Goal: Register for event/course

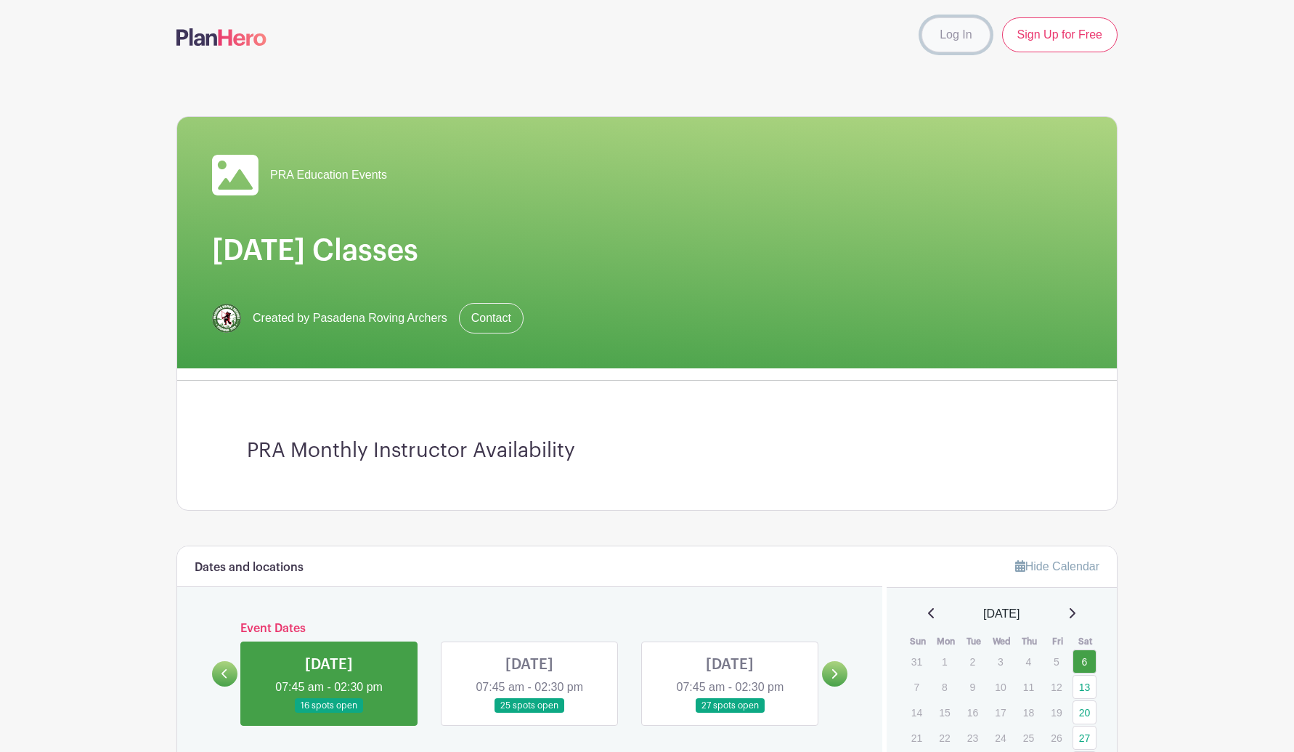
click at [967, 34] on link "Log In" at bounding box center [956, 34] width 68 height 35
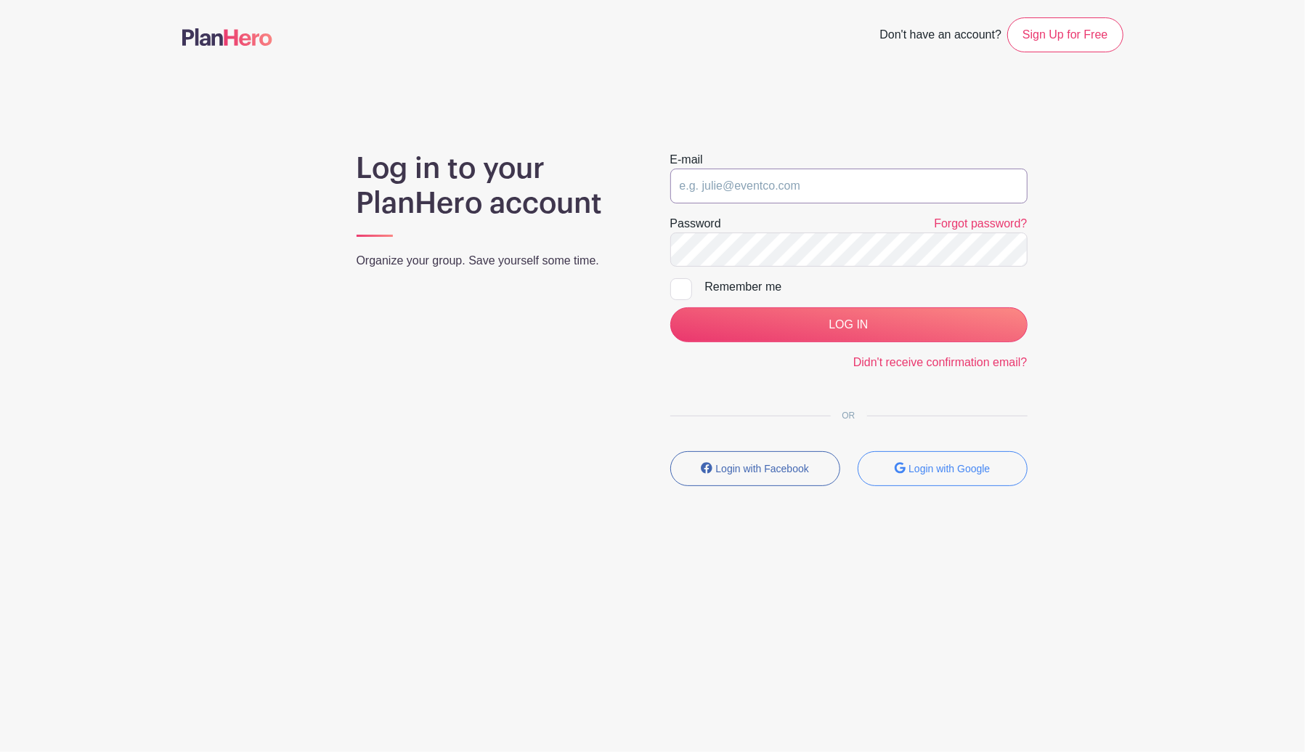
type input "Oscar.rolan@gmail.com"
click at [763, 287] on div "Remember me" at bounding box center [866, 286] width 322 height 17
click at [680, 287] on input "Remember me" at bounding box center [674, 282] width 9 height 9
checkbox input "true"
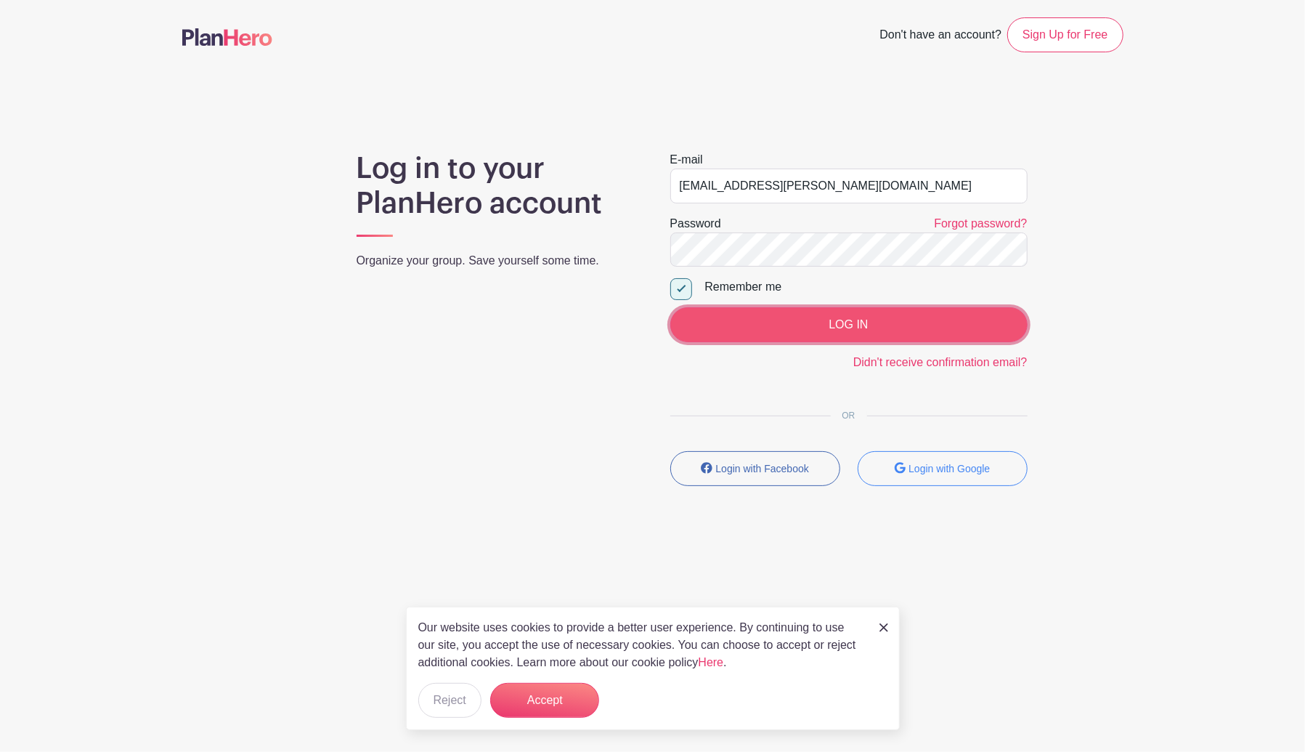
click at [815, 328] on input "LOG IN" at bounding box center [848, 324] width 357 height 35
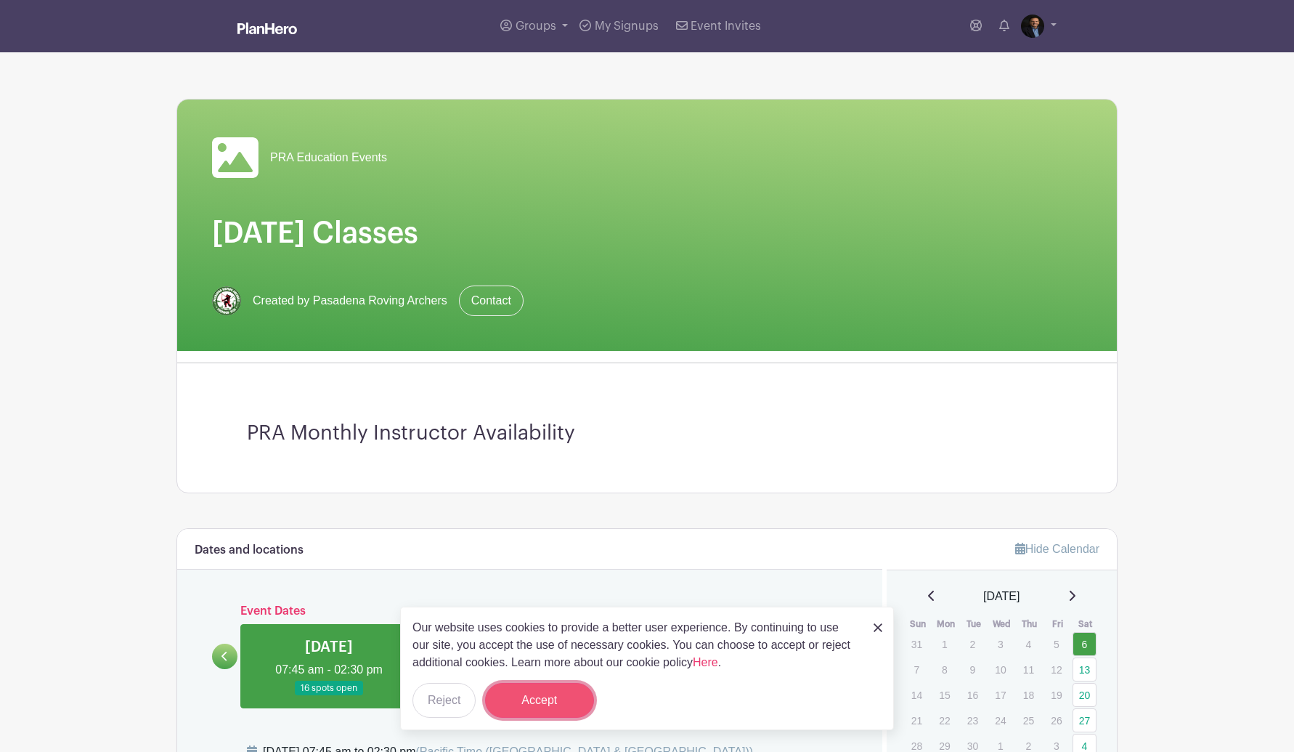
click at [524, 705] on button "Accept" at bounding box center [539, 700] width 109 height 35
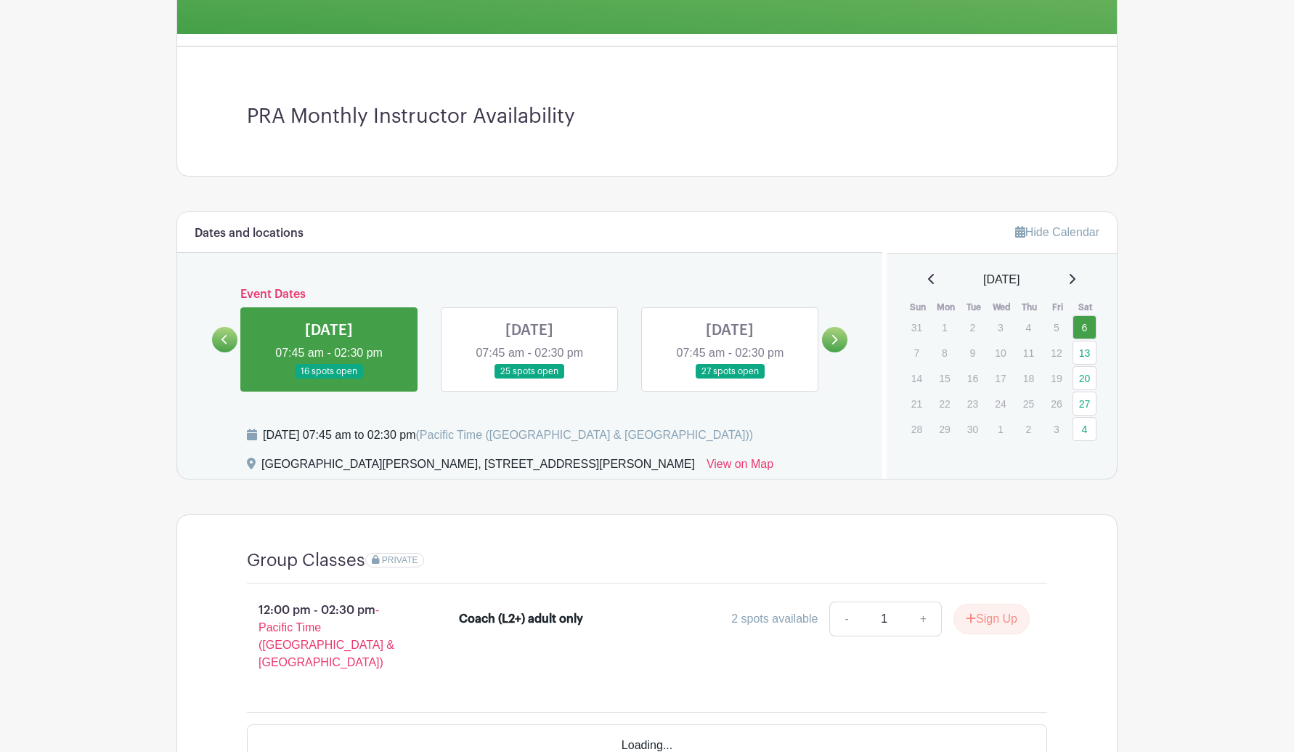
scroll to position [363, 0]
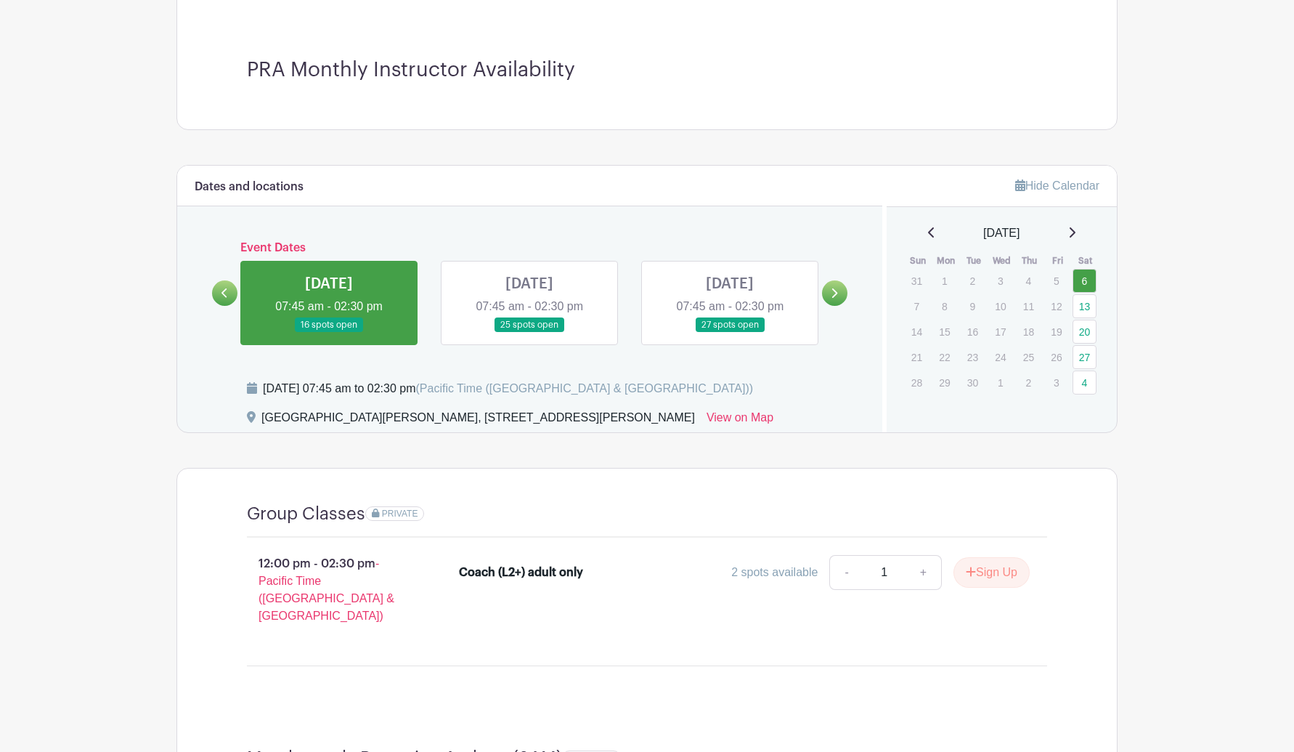
click at [730, 333] on link at bounding box center [730, 333] width 0 height 0
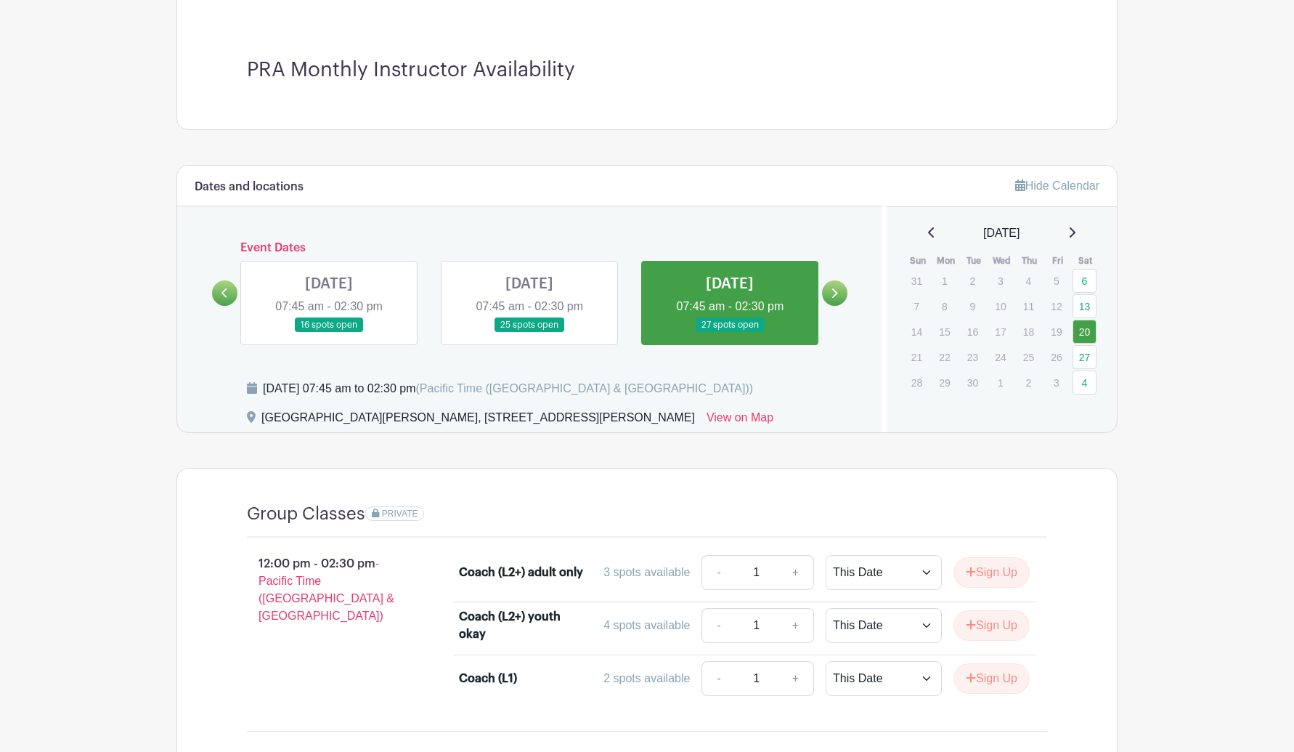
click at [730, 333] on link at bounding box center [730, 333] width 0 height 0
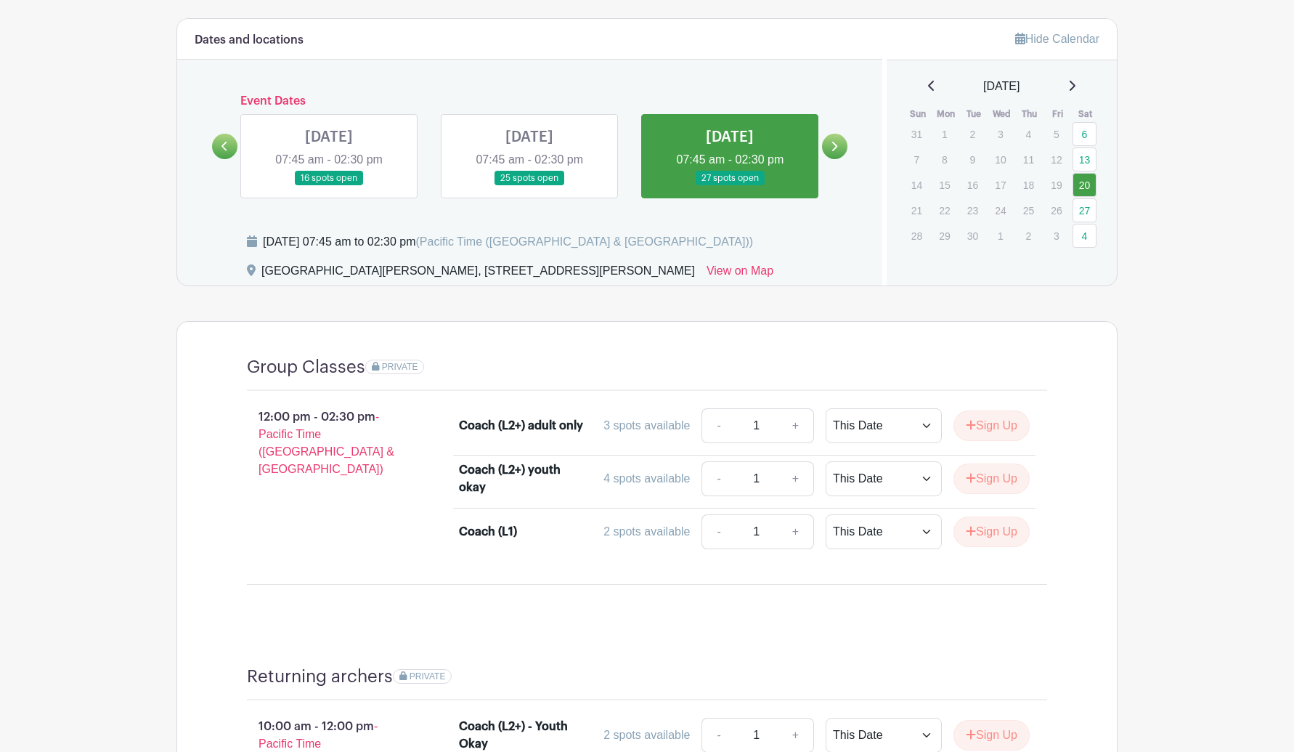
scroll to position [508, 0]
click at [529, 187] on link at bounding box center [529, 187] width 0 height 0
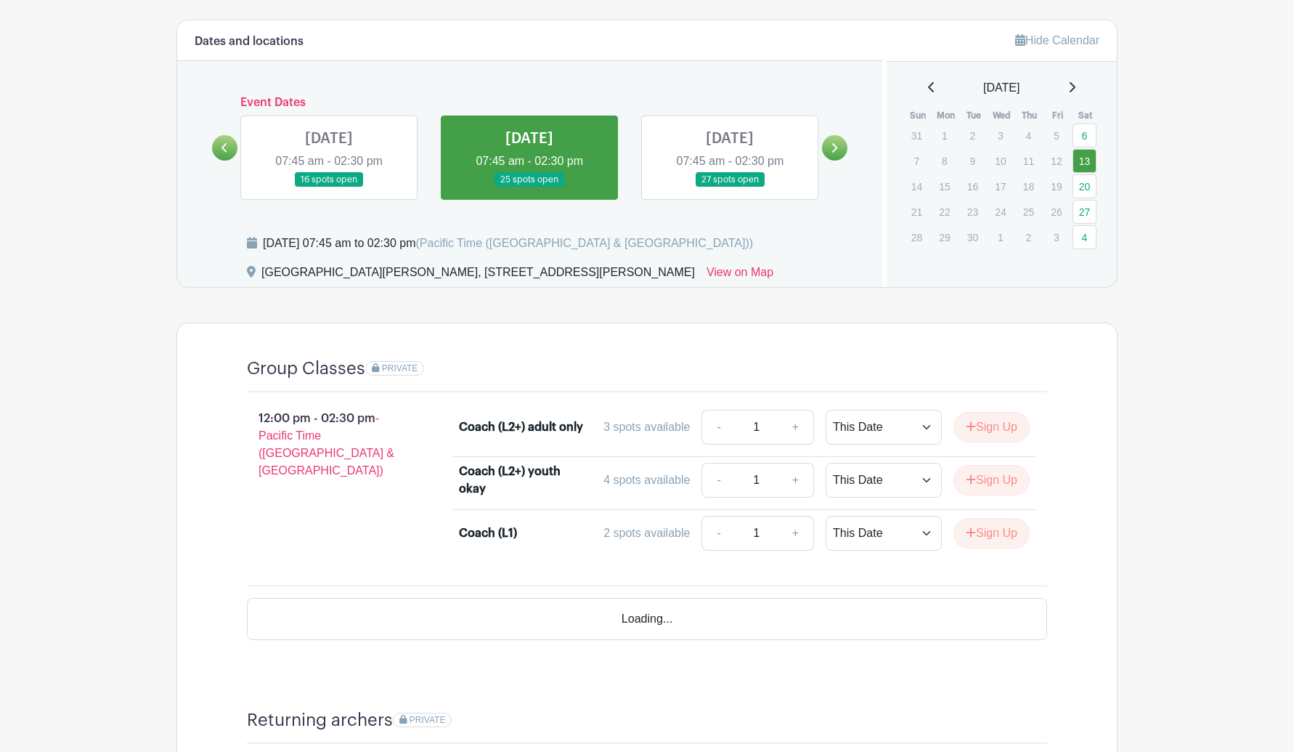
click at [529, 187] on link at bounding box center [529, 187] width 0 height 0
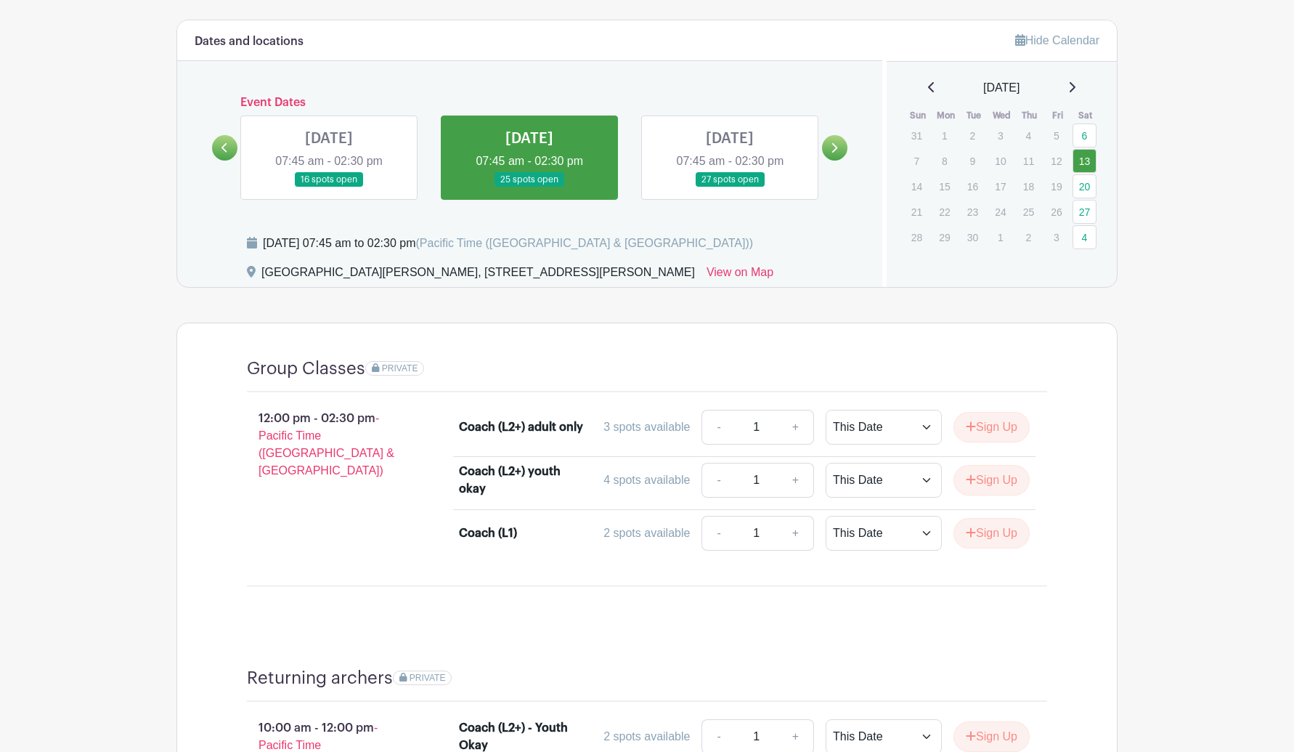
click at [730, 187] on link at bounding box center [730, 187] width 0 height 0
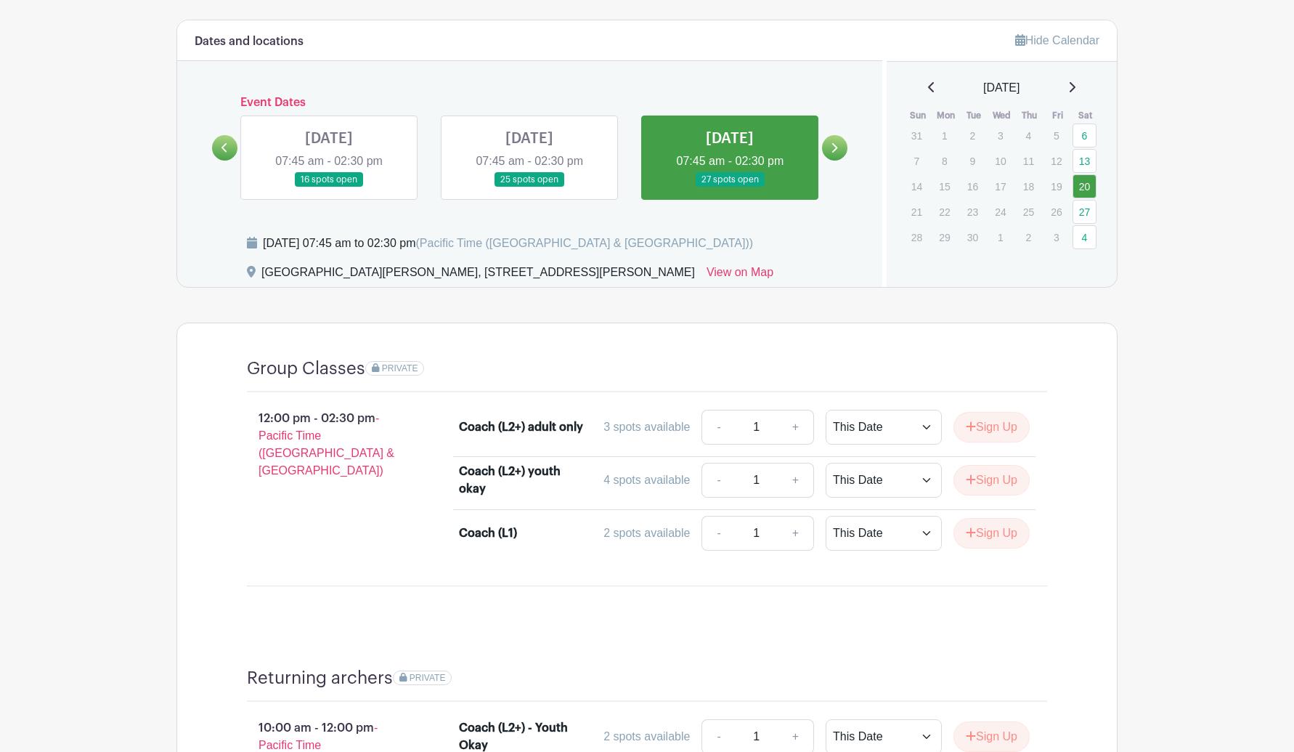
click at [730, 187] on link at bounding box center [730, 187] width 0 height 0
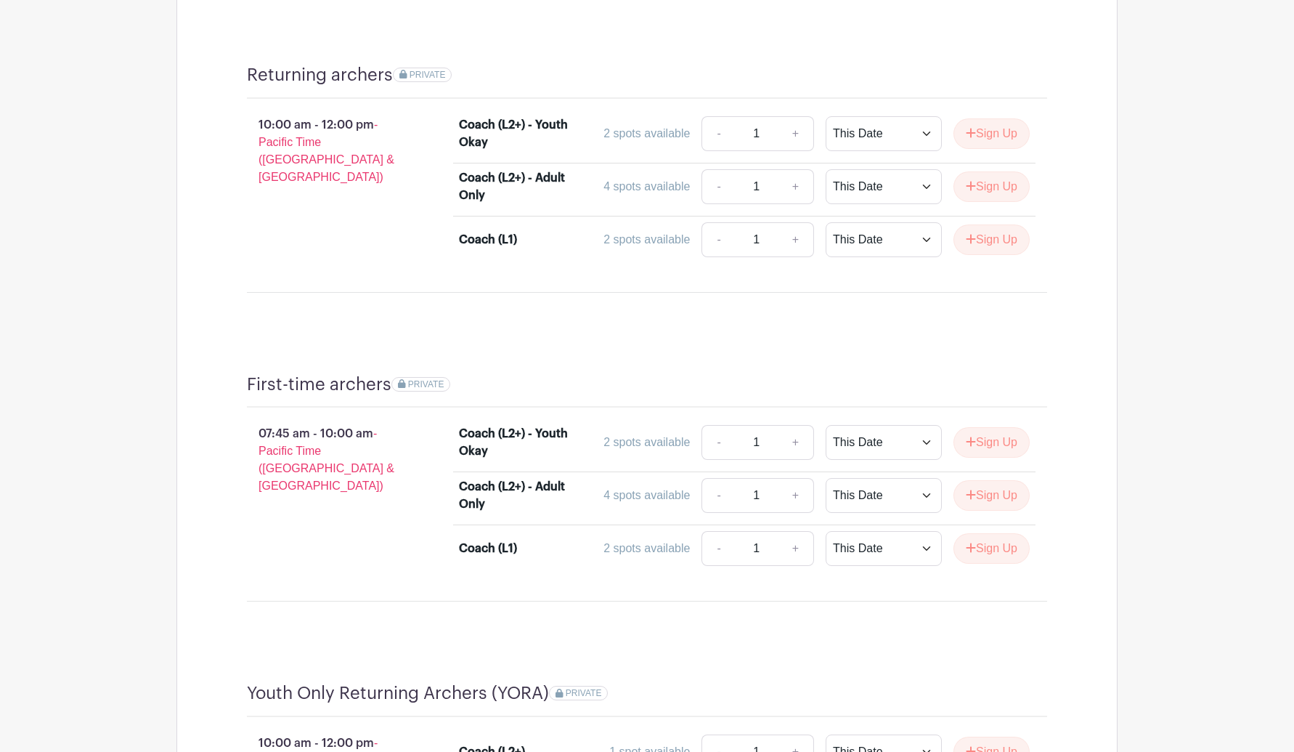
scroll to position [1162, 0]
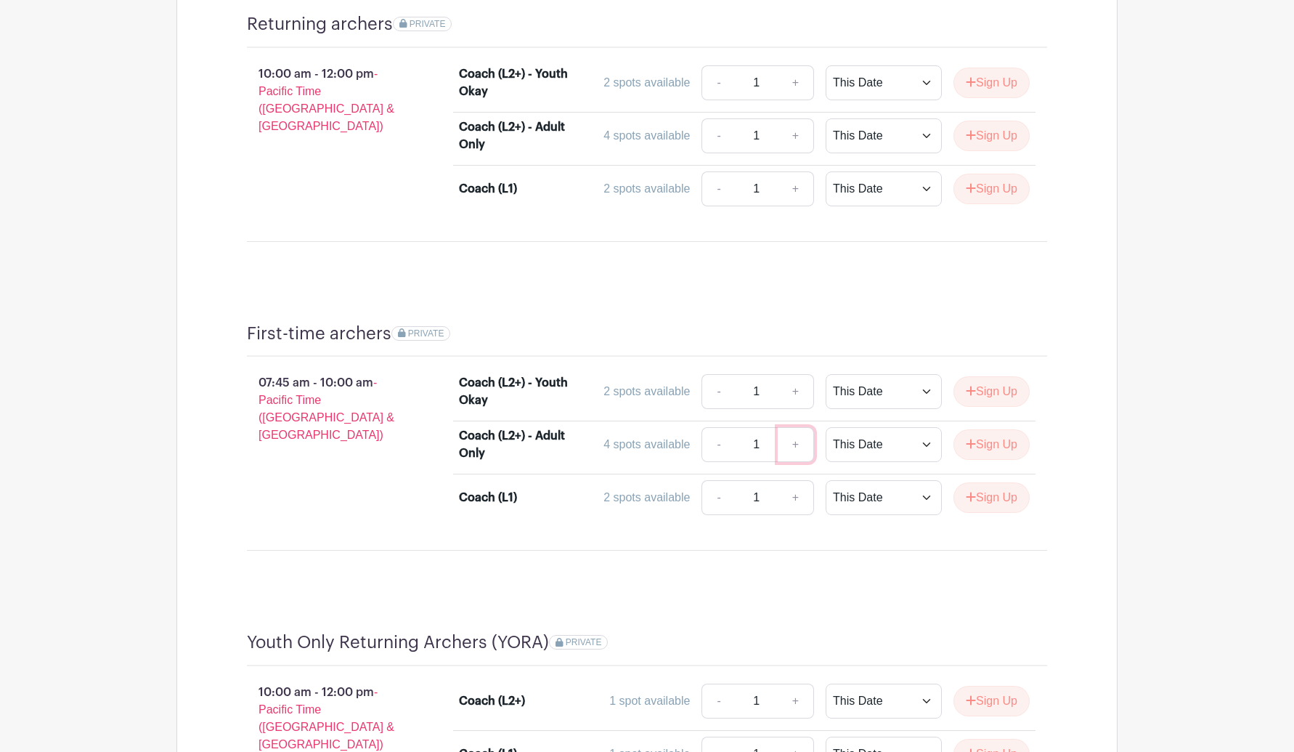
click at [796, 440] on link "+" at bounding box center [796, 444] width 36 height 35
click at [924, 439] on select "This Date Select Dates" at bounding box center [884, 444] width 116 height 35
click at [717, 442] on link "-" at bounding box center [717, 444] width 33 height 35
type input "1"
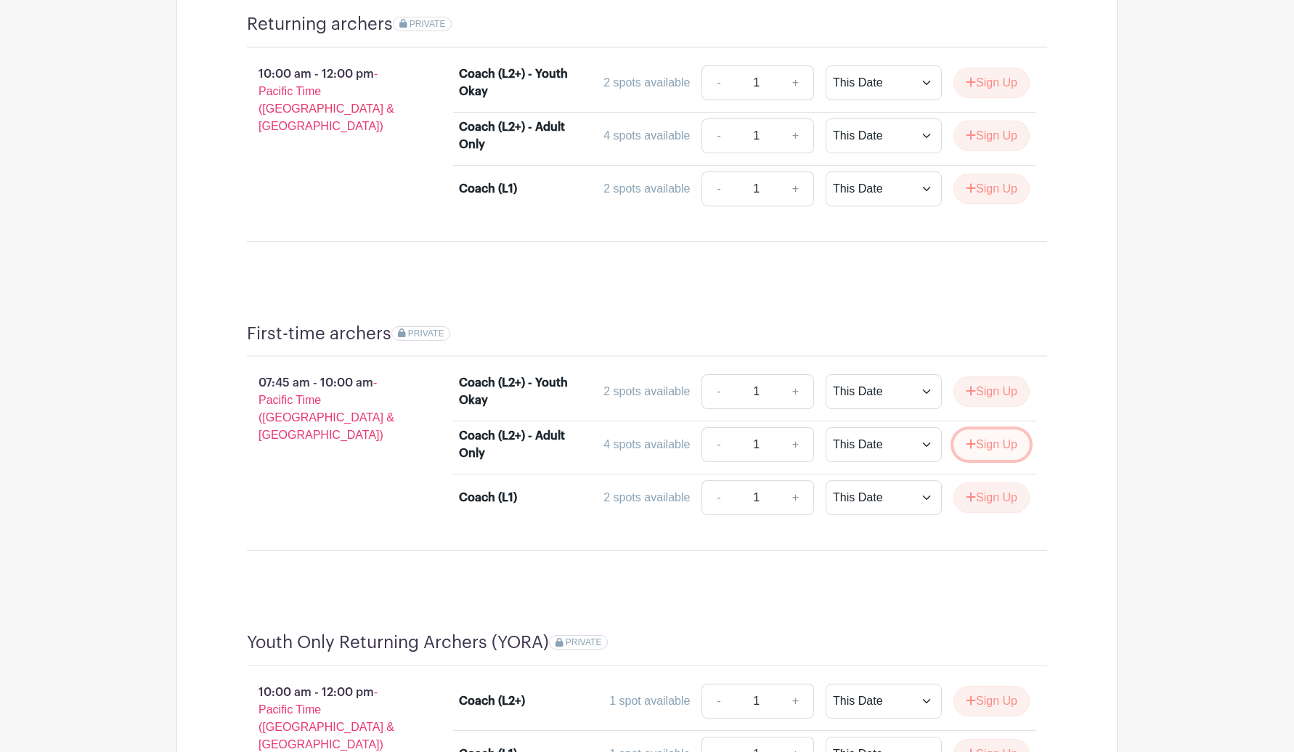
click at [988, 438] on button "Sign Up" at bounding box center [991, 444] width 76 height 30
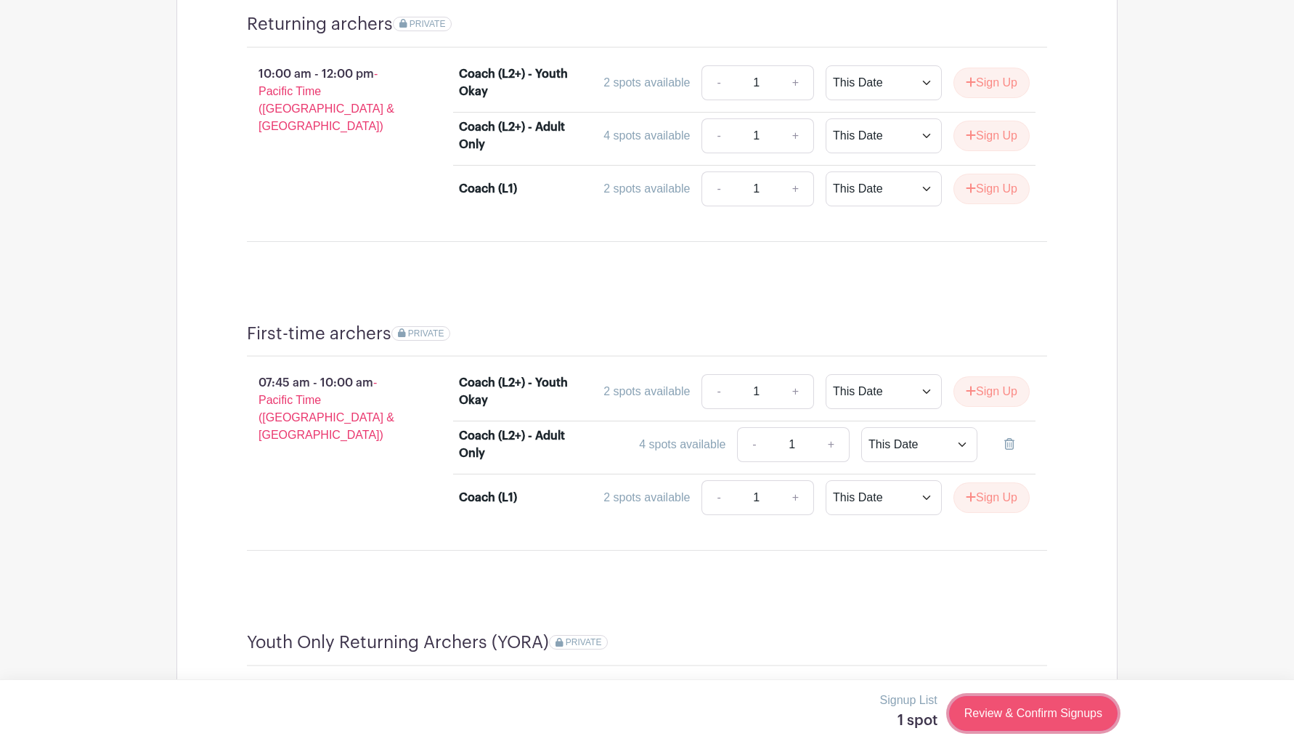
click at [1003, 714] on link "Review & Confirm Signups" at bounding box center [1033, 713] width 168 height 35
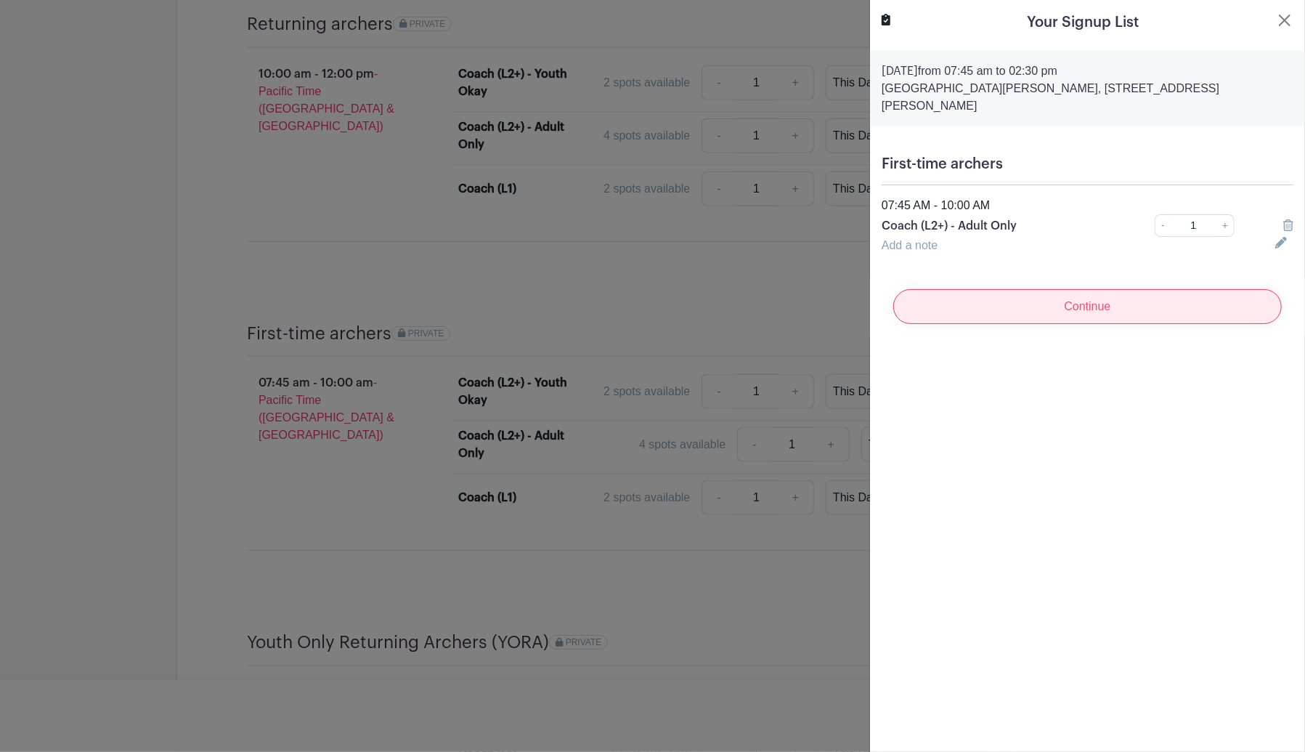
click at [1050, 293] on input "Continue" at bounding box center [1087, 306] width 389 height 35
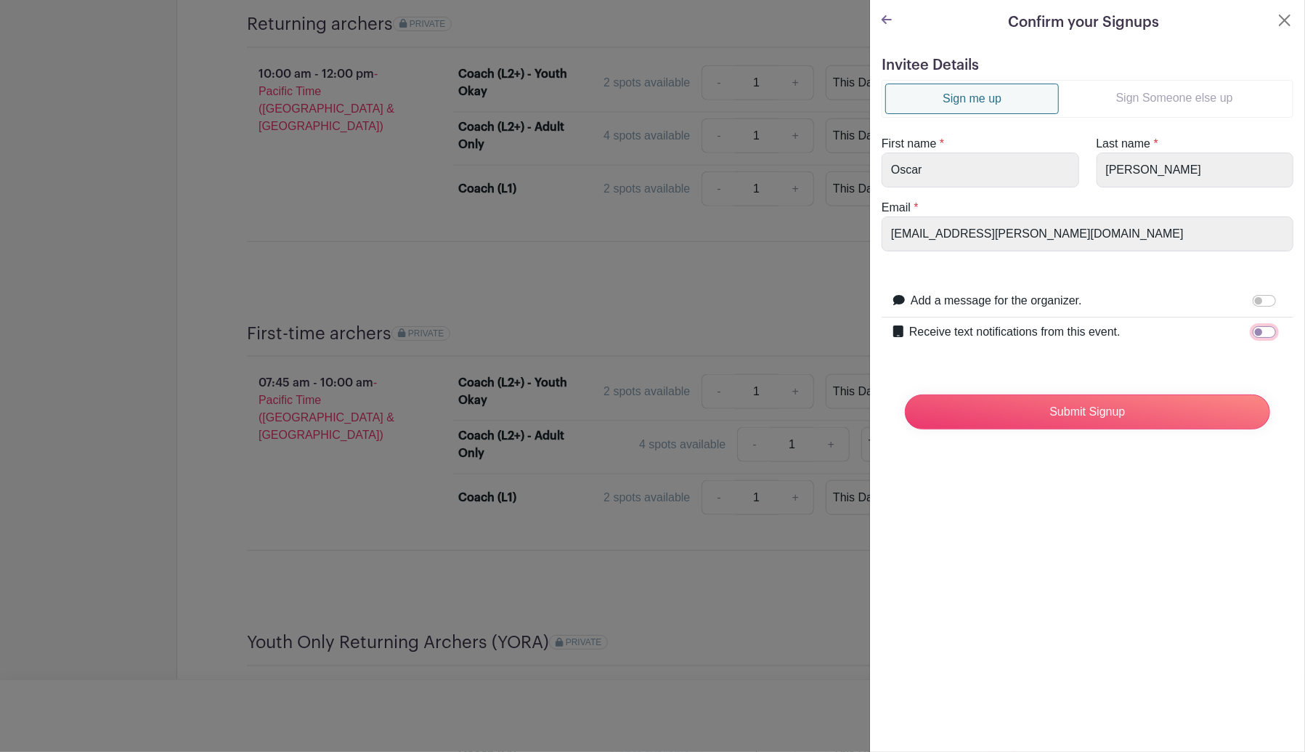
click at [1257, 329] on input "Receive text notifications from this event." at bounding box center [1264, 332] width 23 height 12
checkbox input "true"
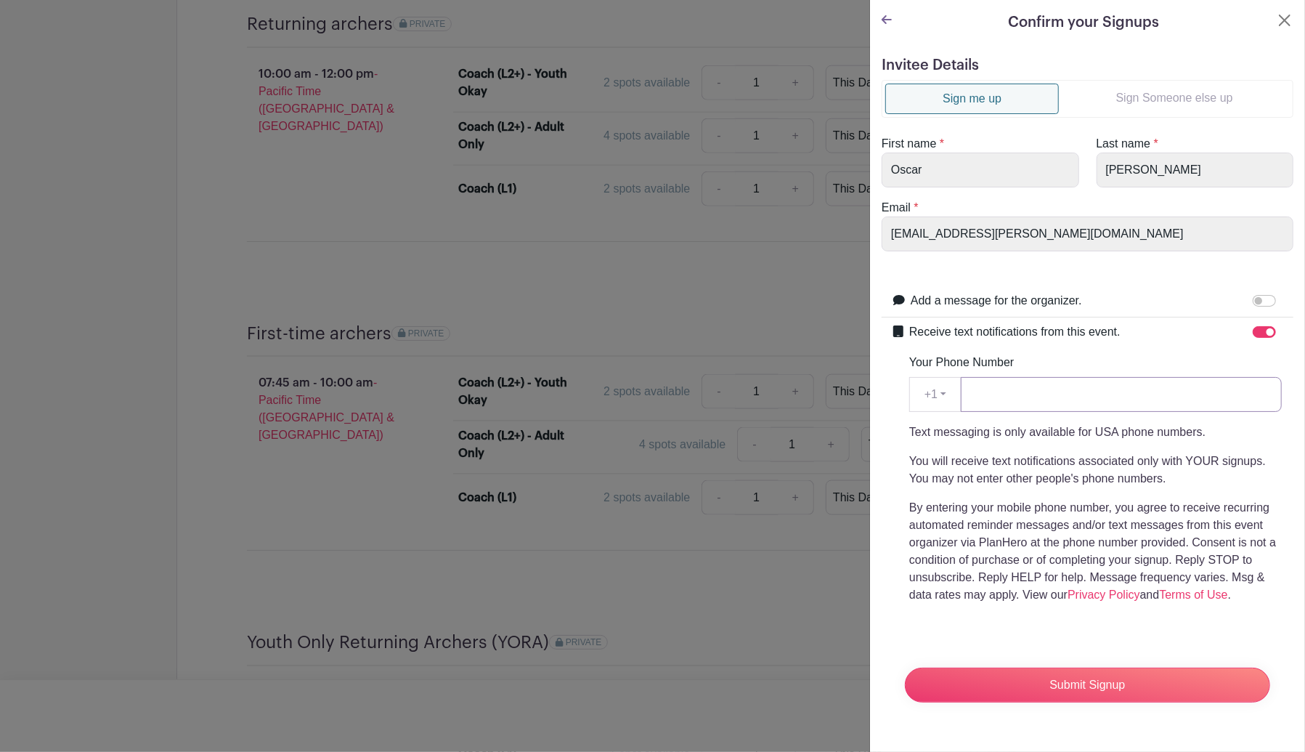
click at [1043, 391] on input "Your Phone Number" at bounding box center [1121, 394] width 321 height 35
type input "6263787186"
click at [1078, 691] on input "Submit Signup" at bounding box center [1087, 684] width 365 height 35
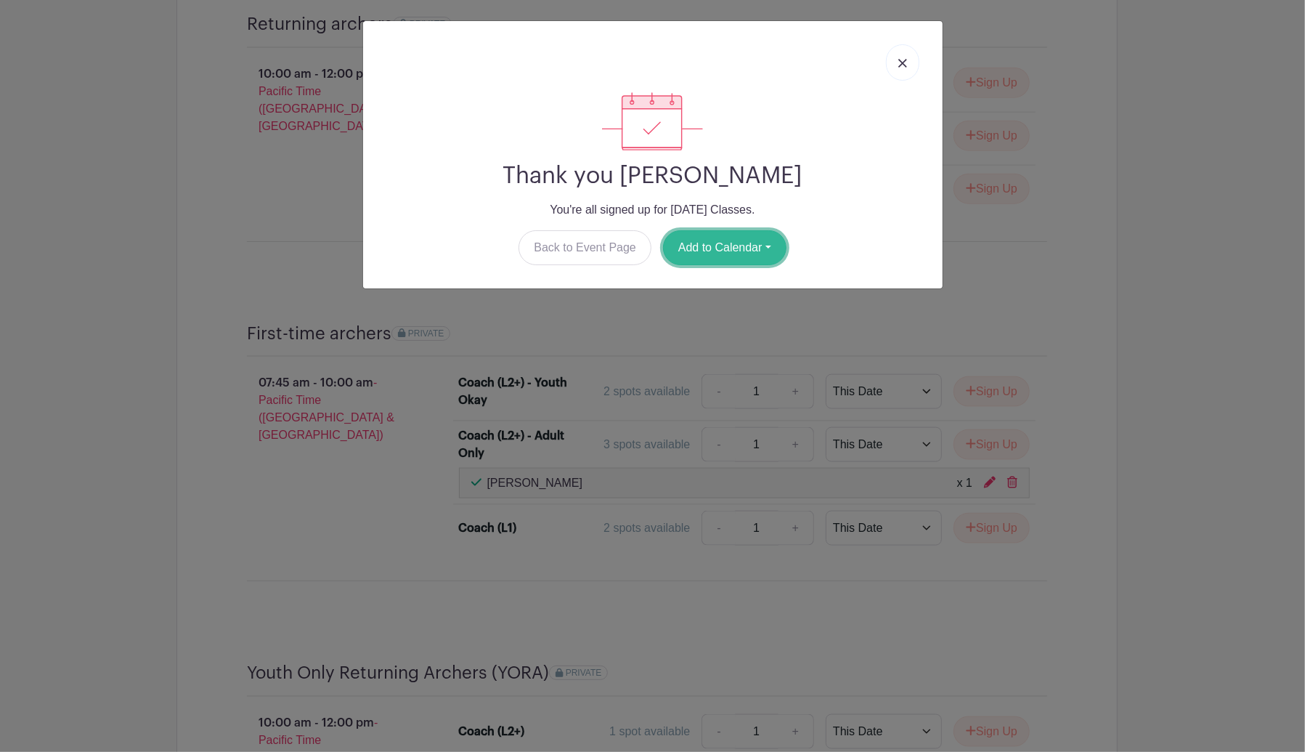
click at [715, 243] on button "Add to Calendar" at bounding box center [724, 247] width 123 height 35
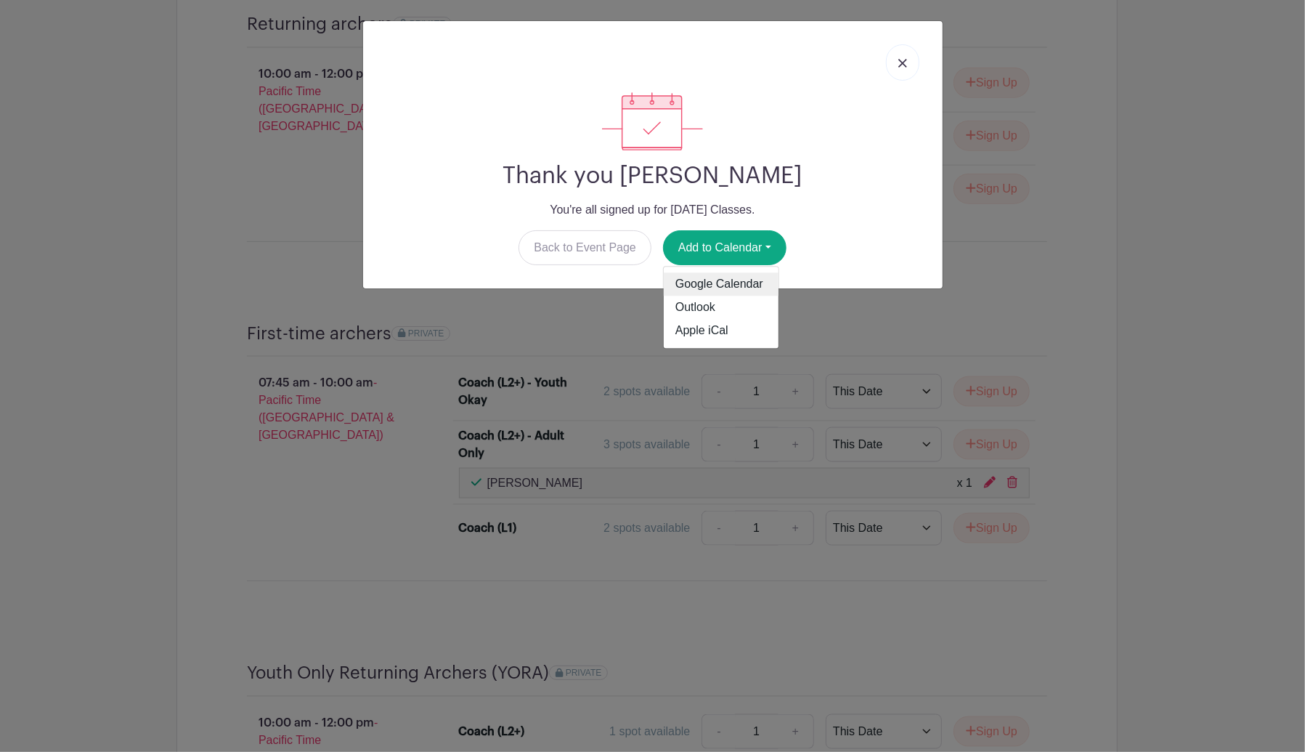
click at [735, 285] on link "Google Calendar" at bounding box center [721, 284] width 115 height 23
click at [898, 62] on img at bounding box center [902, 63] width 9 height 9
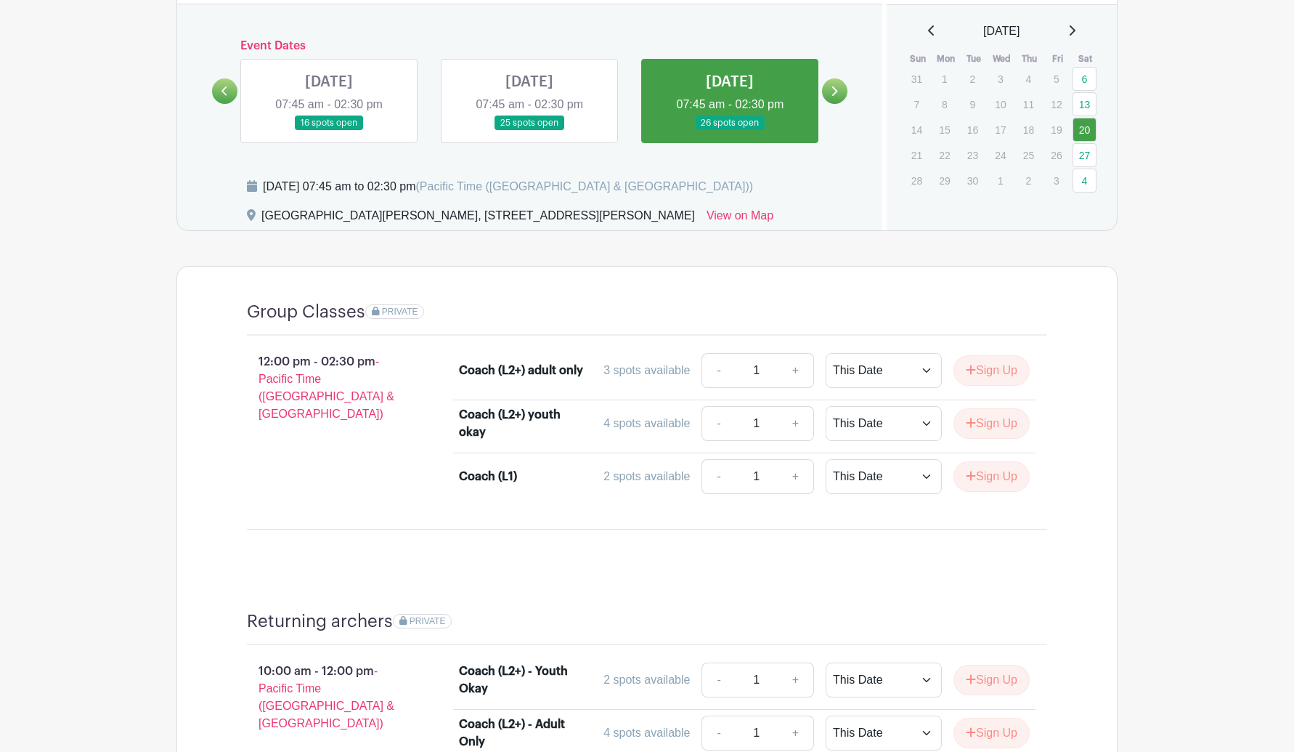
scroll to position [581, 0]
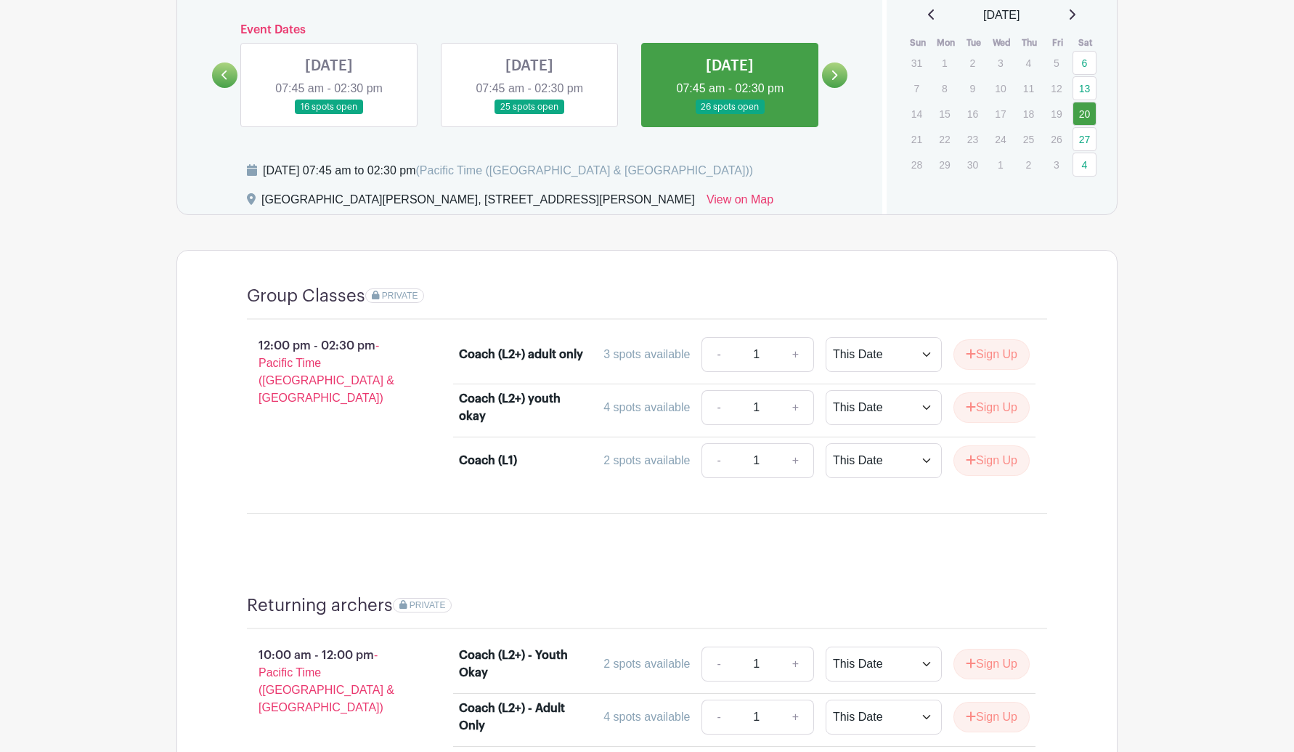
click at [829, 72] on link at bounding box center [834, 74] width 25 height 25
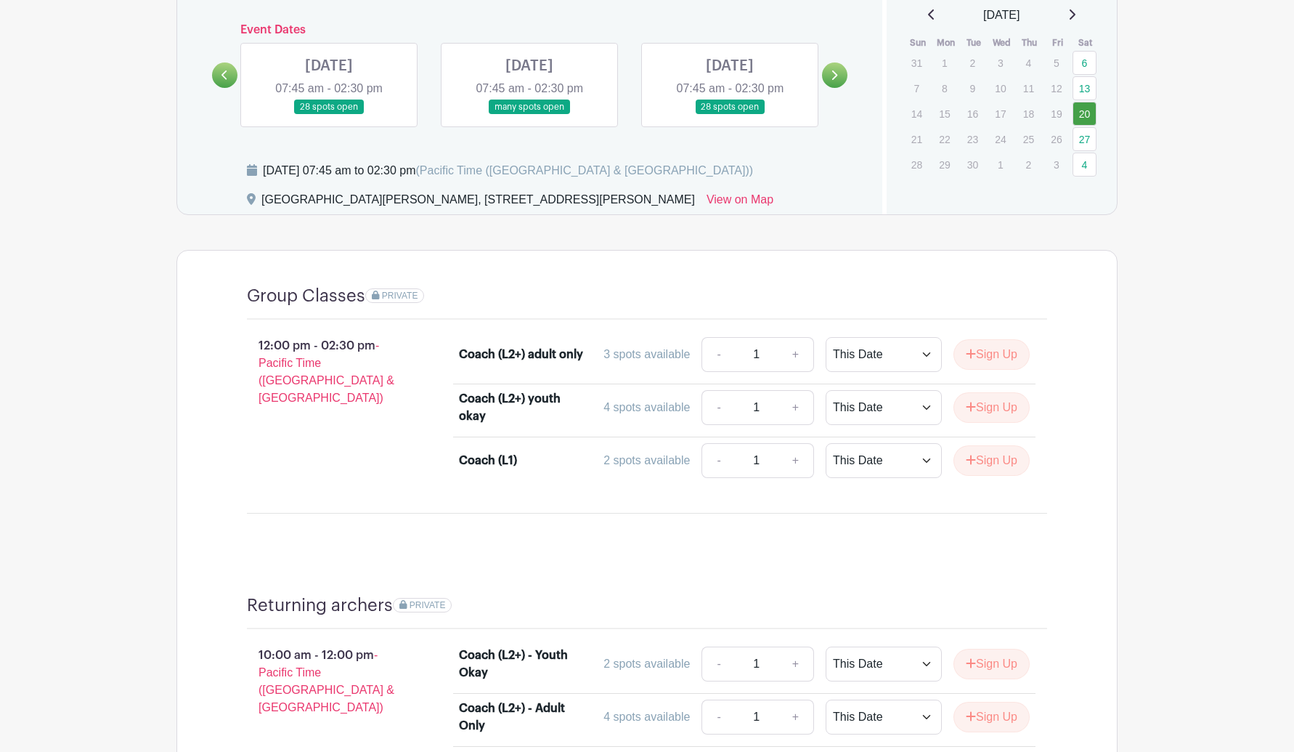
click at [329, 115] on link at bounding box center [329, 115] width 0 height 0
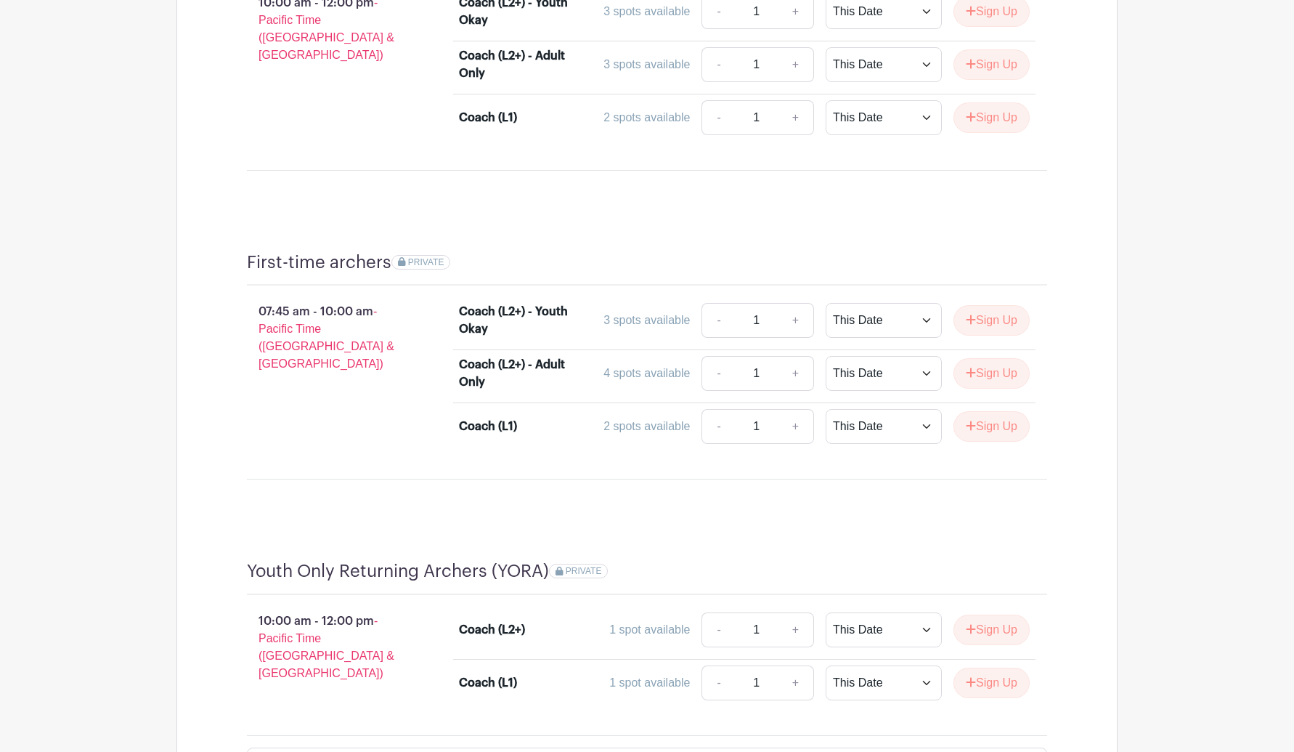
scroll to position [1234, 0]
click at [795, 367] on link "+" at bounding box center [796, 371] width 36 height 35
click at [712, 364] on link "-" at bounding box center [717, 371] width 33 height 35
type input "1"
click at [977, 365] on button "Sign Up" at bounding box center [991, 372] width 76 height 30
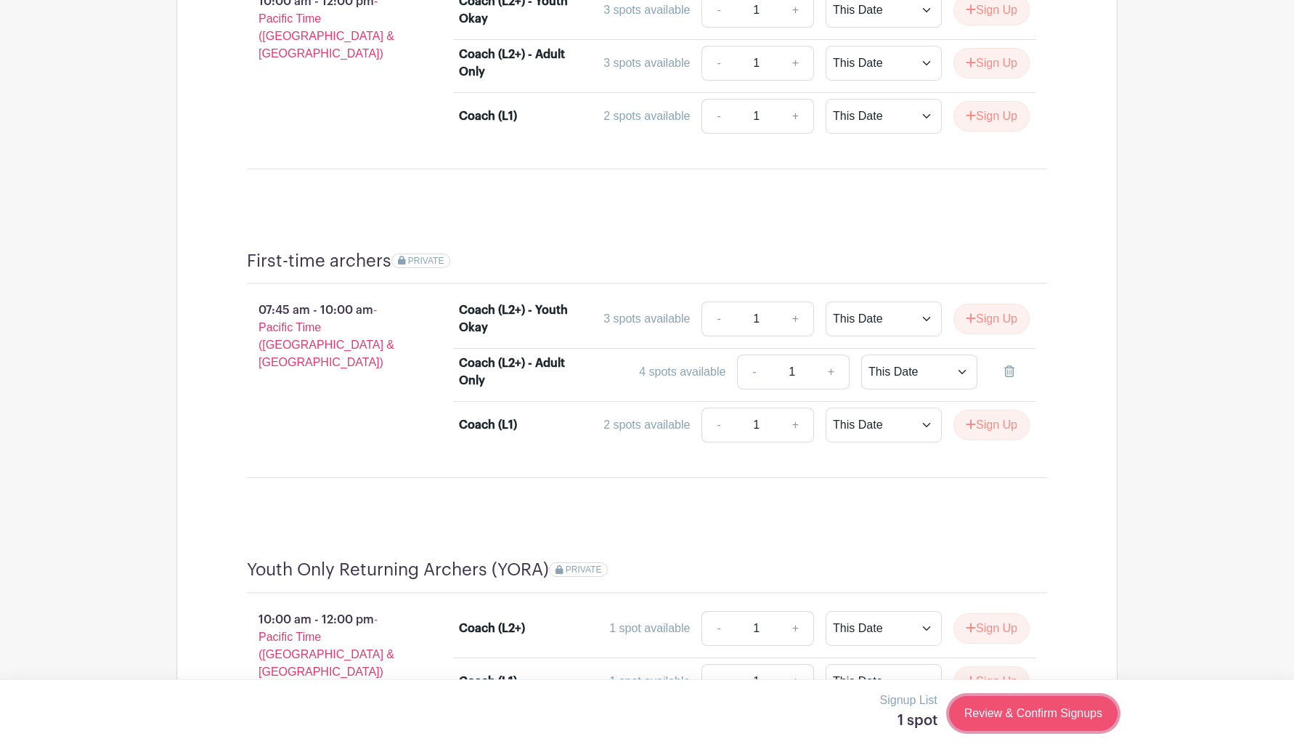
click at [1037, 715] on link "Review & Confirm Signups" at bounding box center [1033, 713] width 168 height 35
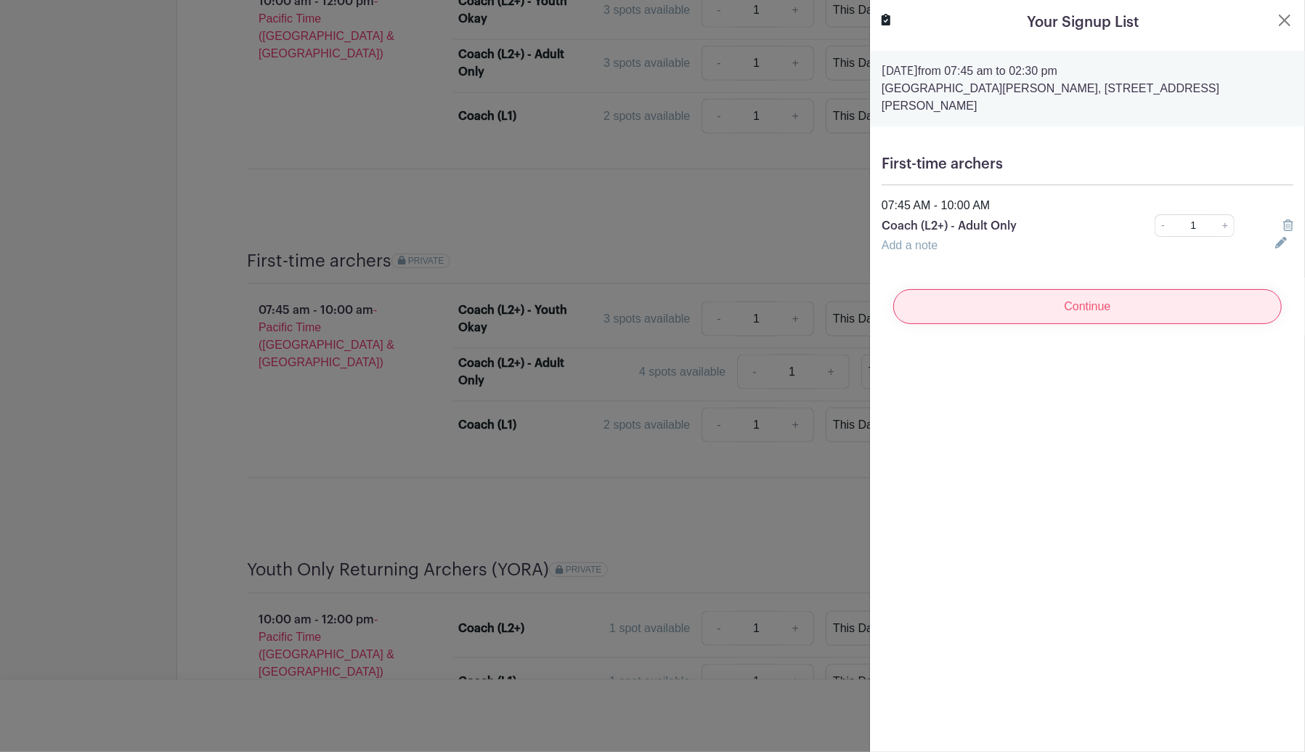
click at [1013, 293] on input "Continue" at bounding box center [1087, 306] width 389 height 35
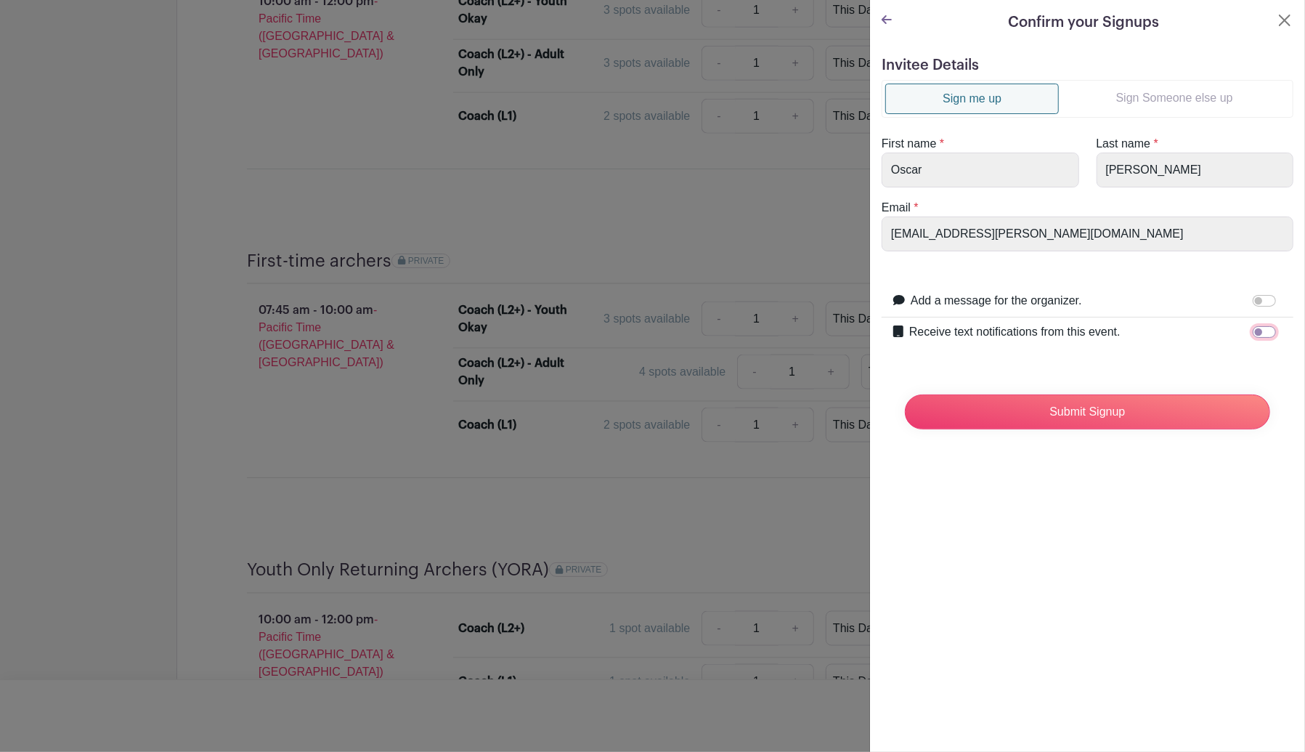
click at [1258, 326] on input "Receive text notifications from this event." at bounding box center [1264, 332] width 23 height 12
checkbox input "true"
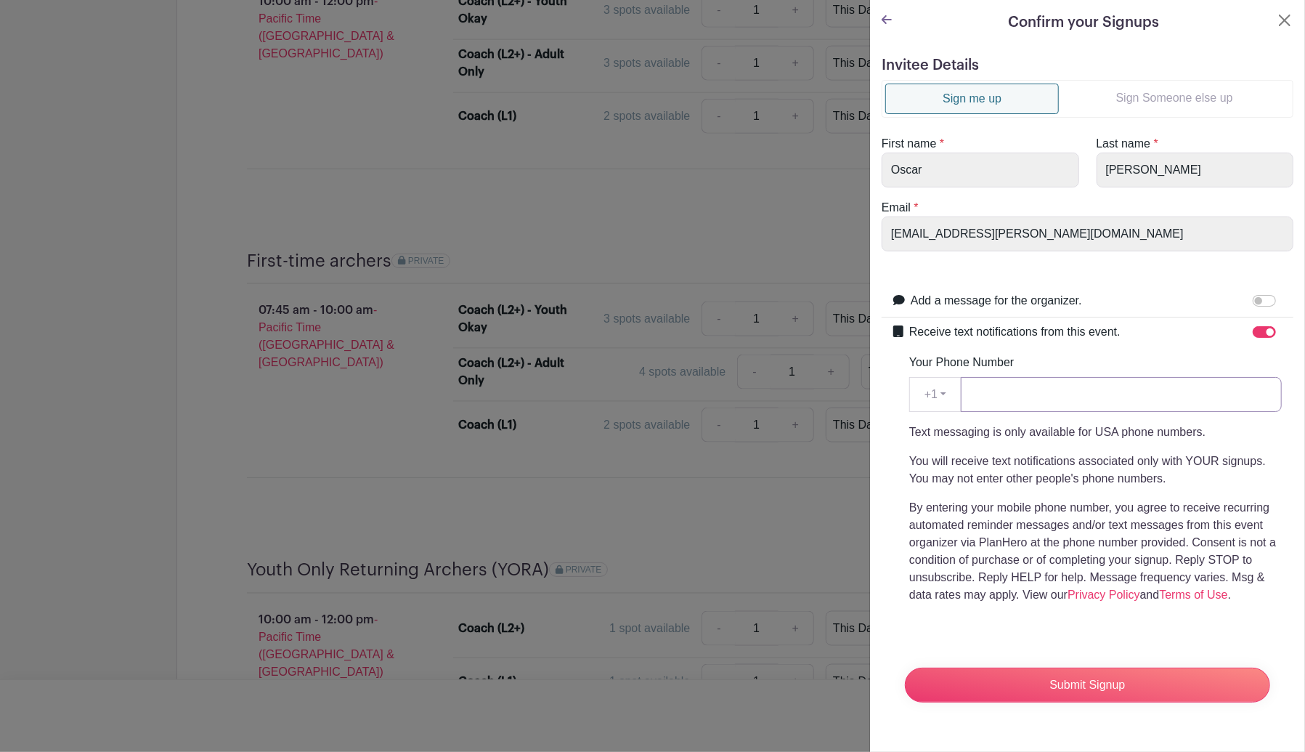
click at [1069, 387] on input "Your Phone Number" at bounding box center [1121, 394] width 321 height 35
type input "6263787186"
click at [1097, 682] on input "Submit Signup" at bounding box center [1087, 684] width 365 height 35
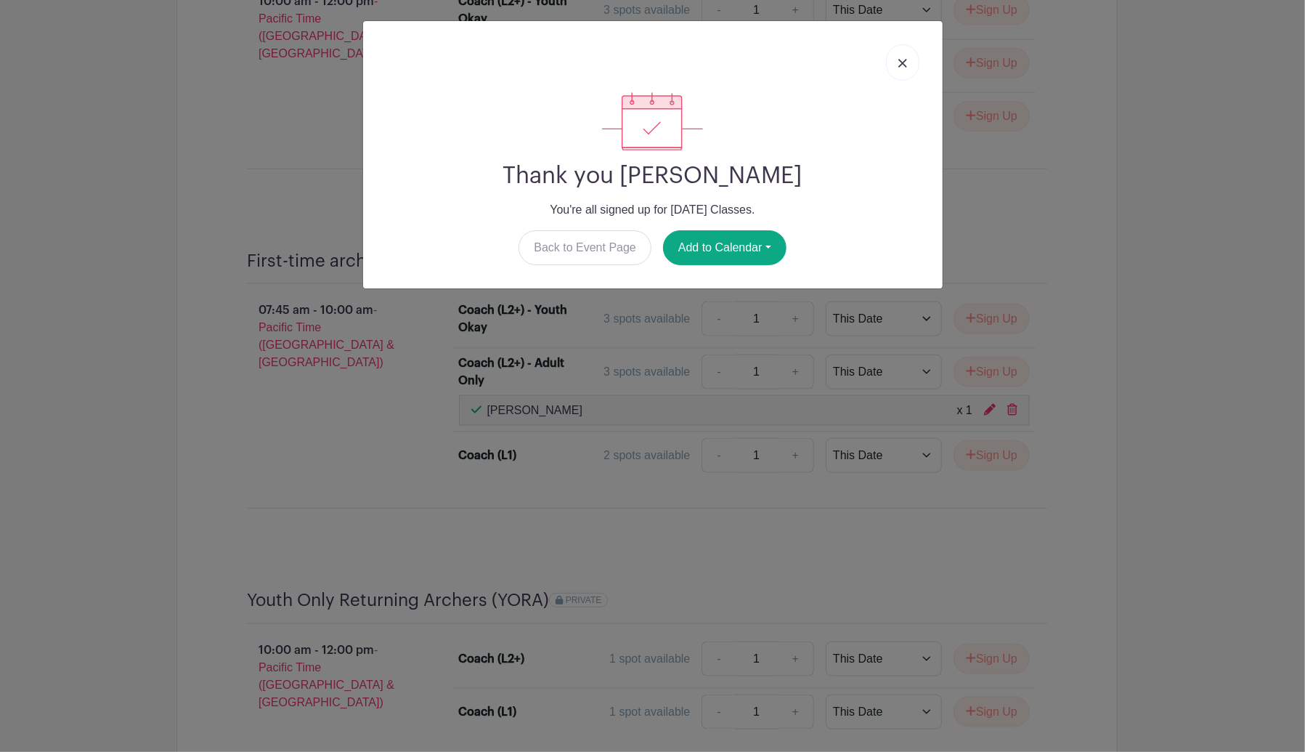
click at [903, 60] on img at bounding box center [902, 63] width 9 height 9
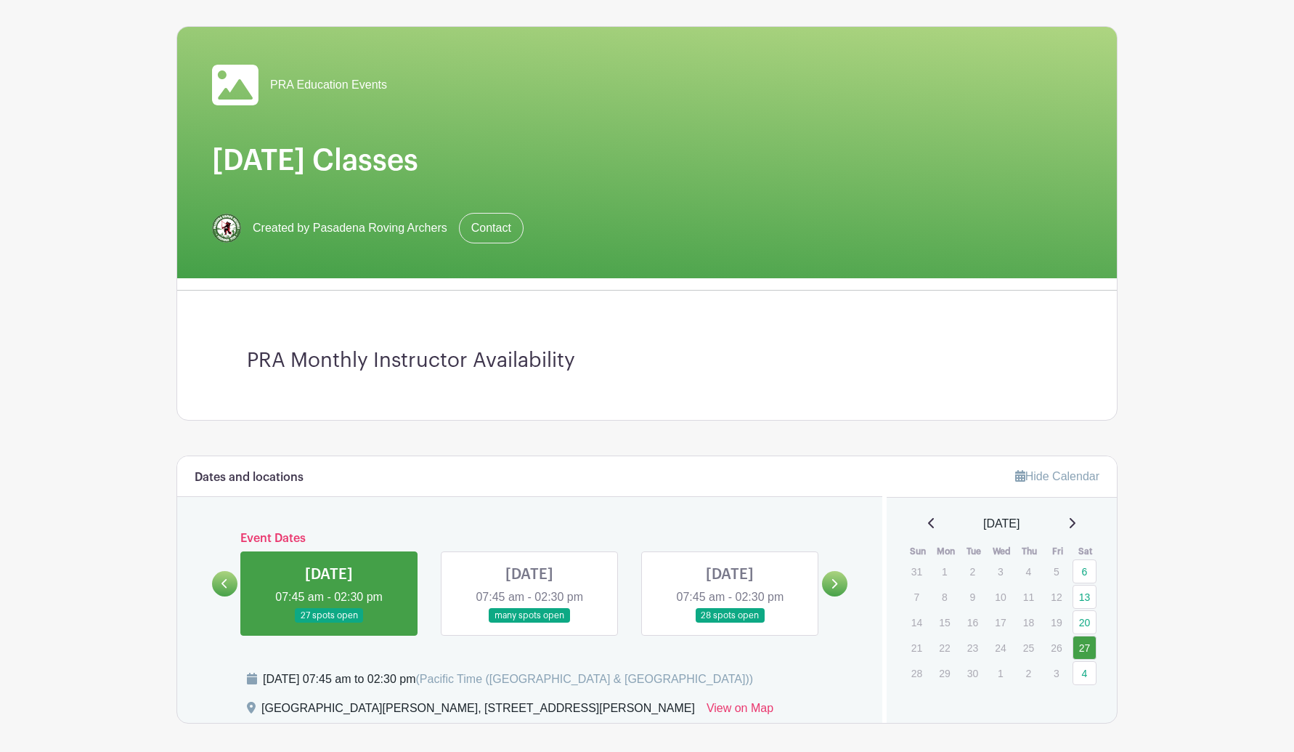
scroll to position [0, 0]
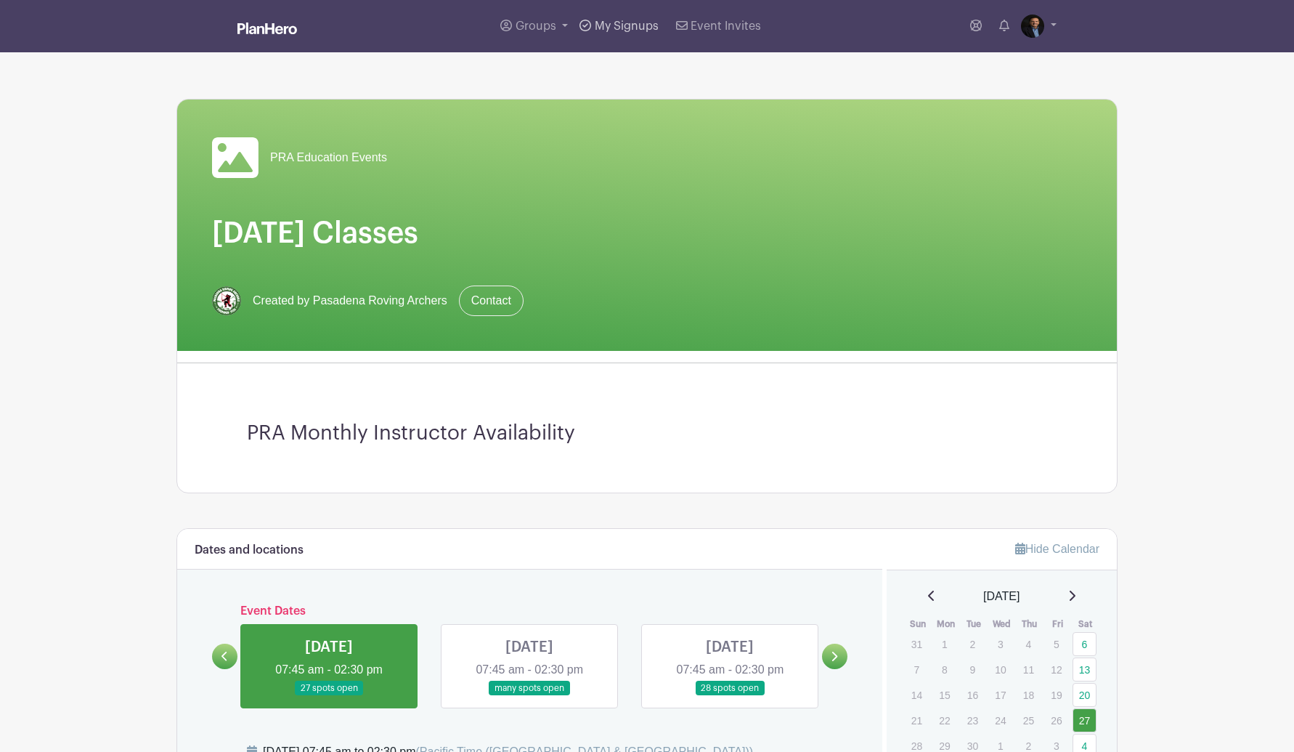
click at [620, 25] on span "My Signups" at bounding box center [627, 26] width 64 height 12
